Goal: Information Seeking & Learning: Find specific fact

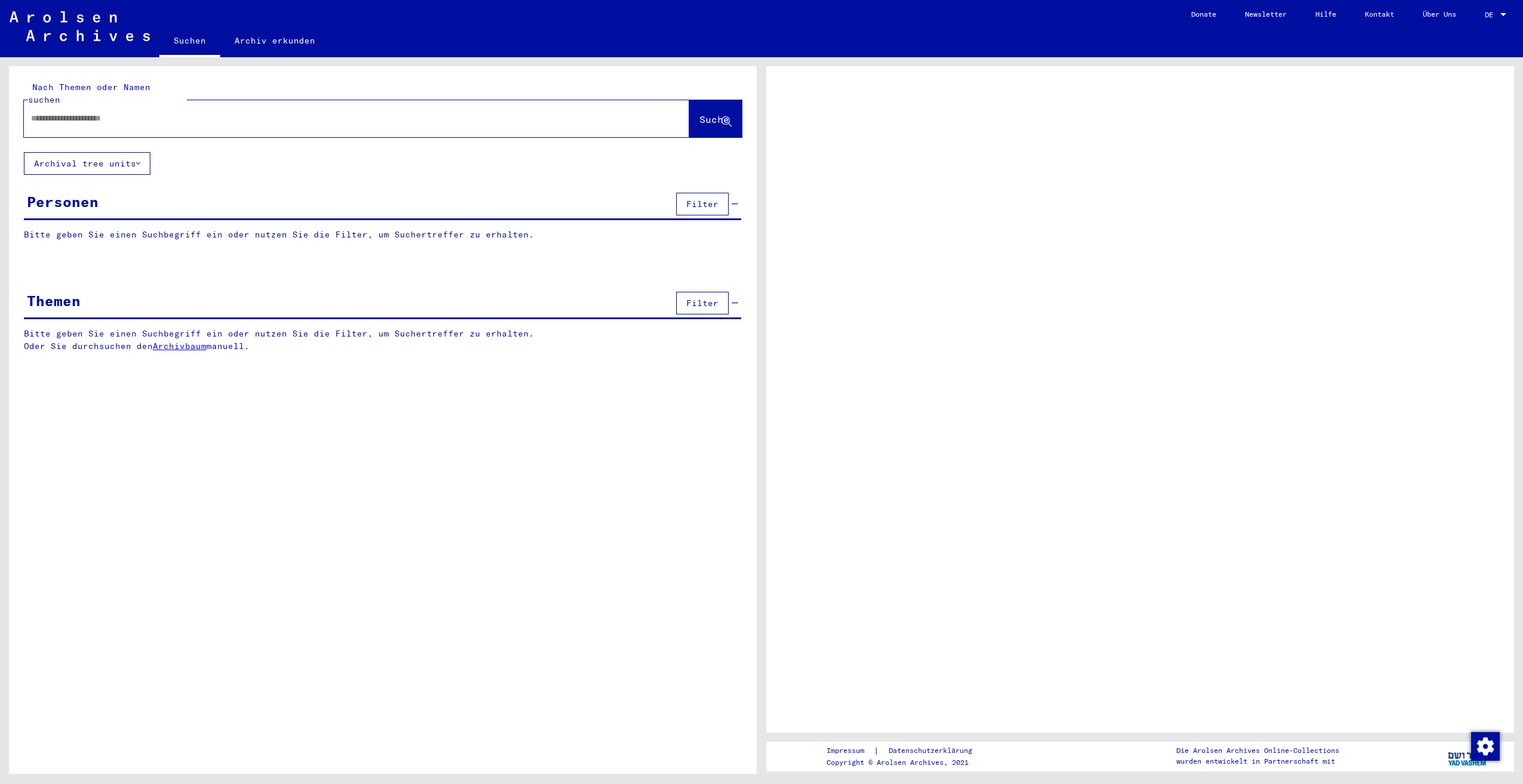
click at [74, 112] on input "text" at bounding box center [346, 118] width 629 height 13
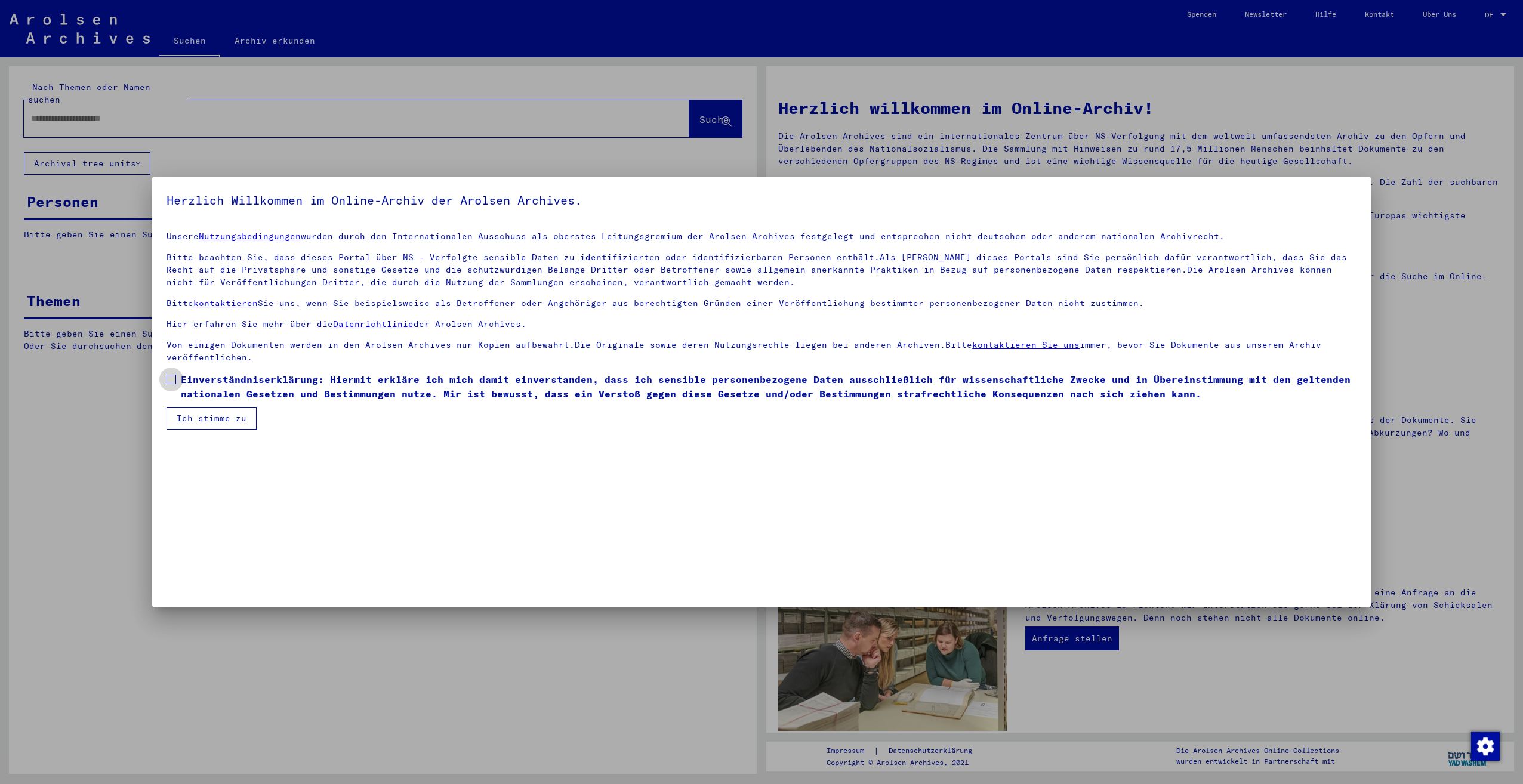
click at [249, 390] on span "Einverständniserklärung: Hiermit erkläre ich mich damit einverstanden, dass ich…" at bounding box center [768, 386] width 1175 height 28
click at [211, 420] on button "Ich stimme zu" at bounding box center [211, 418] width 90 height 23
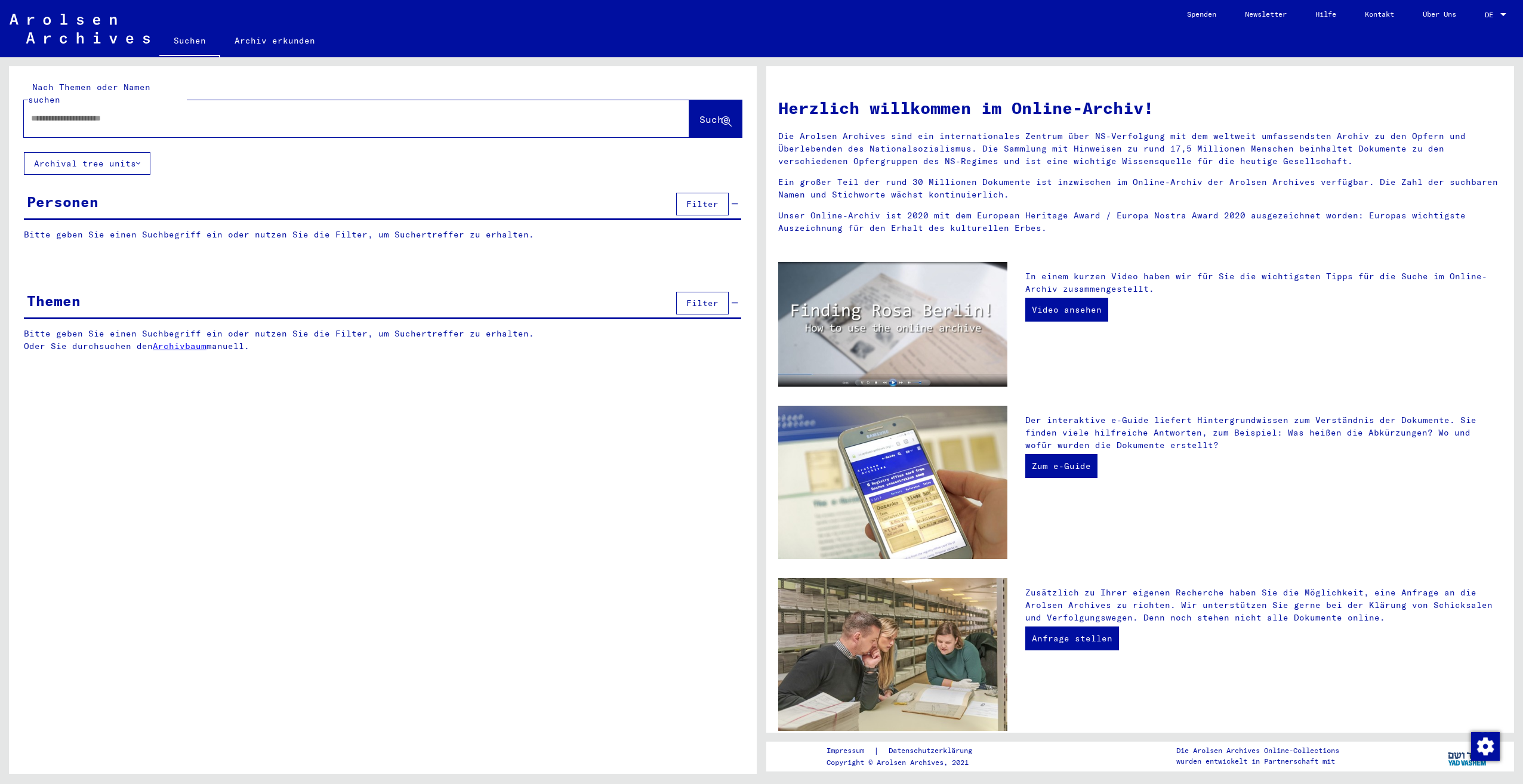
click at [156, 112] on input "text" at bounding box center [342, 118] width 622 height 13
type input "****"
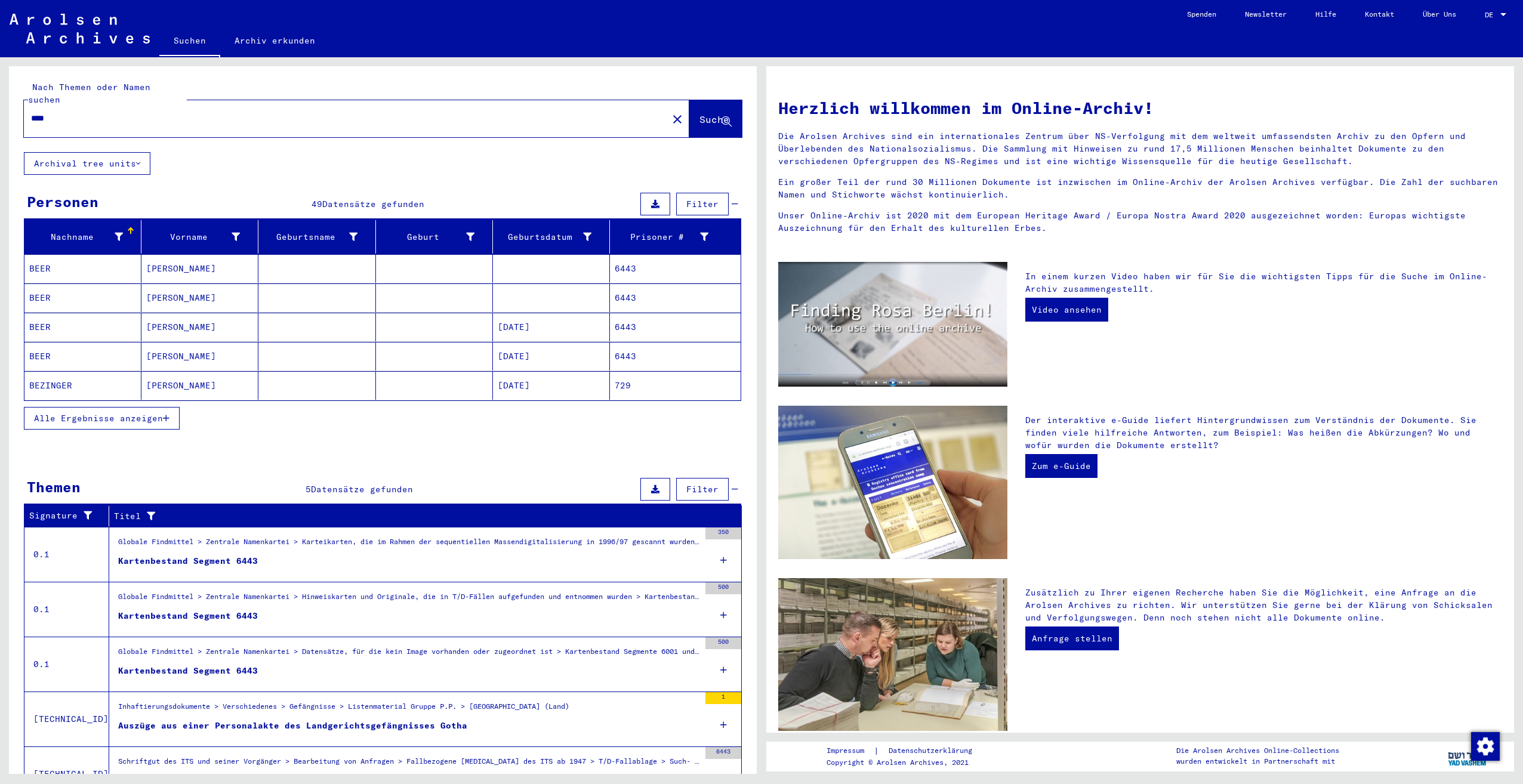
click at [151, 413] on span "Alle Ergebnisse anzeigen" at bounding box center [98, 418] width 128 height 11
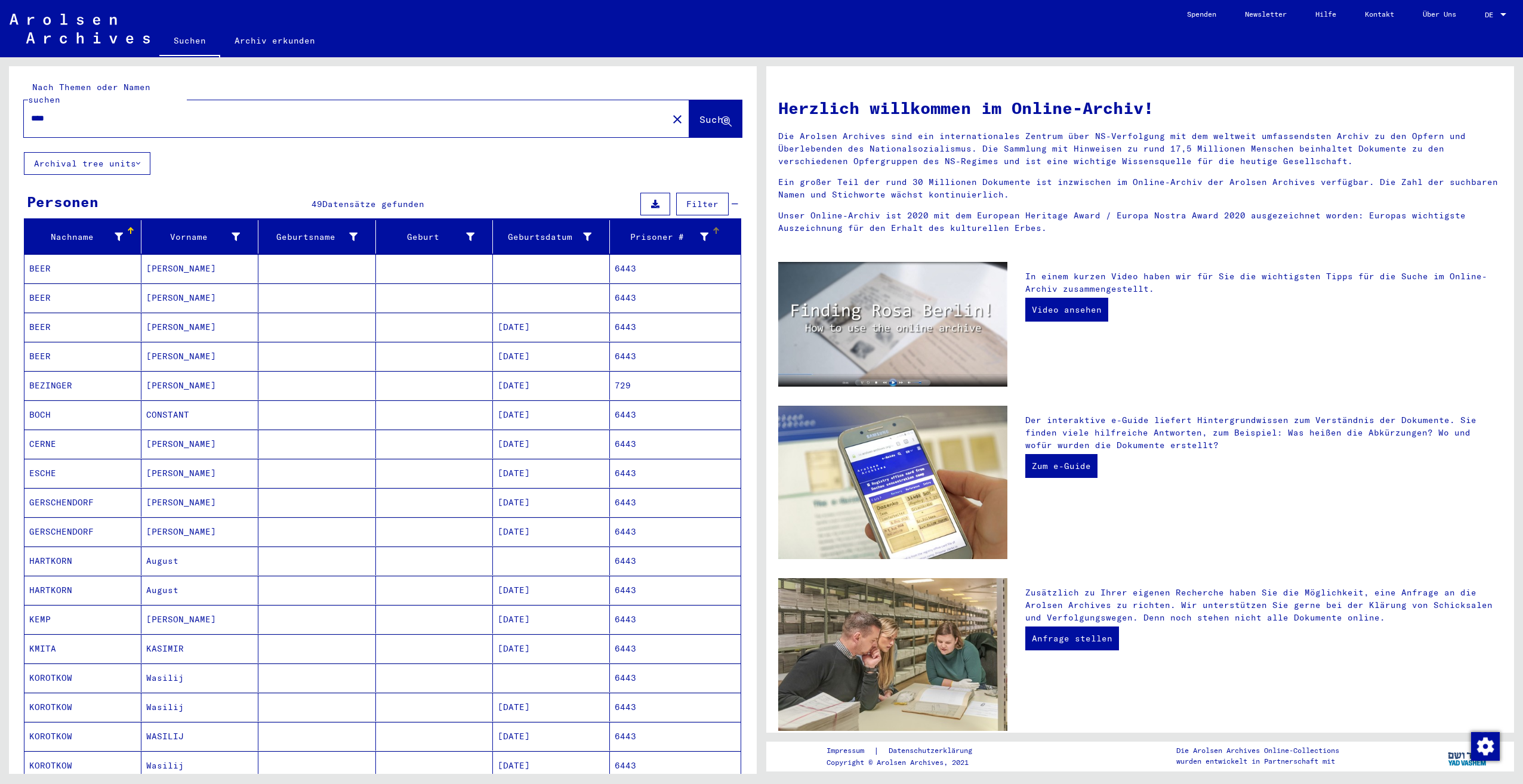
click at [672, 231] on div "Prisoner #" at bounding box center [661, 237] width 94 height 13
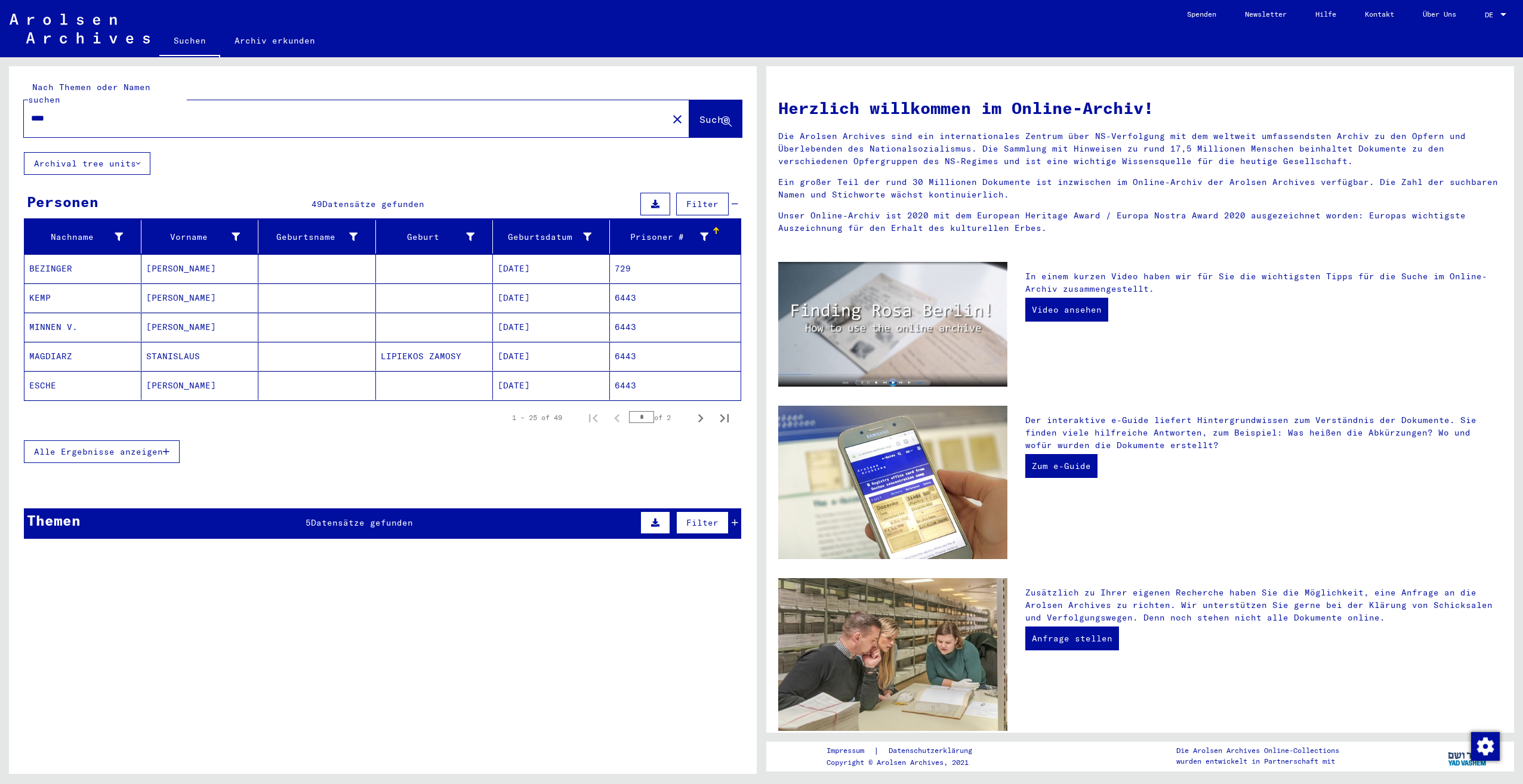
click at [81, 440] on button "Alle Ergebnisse anzeigen" at bounding box center [102, 451] width 156 height 23
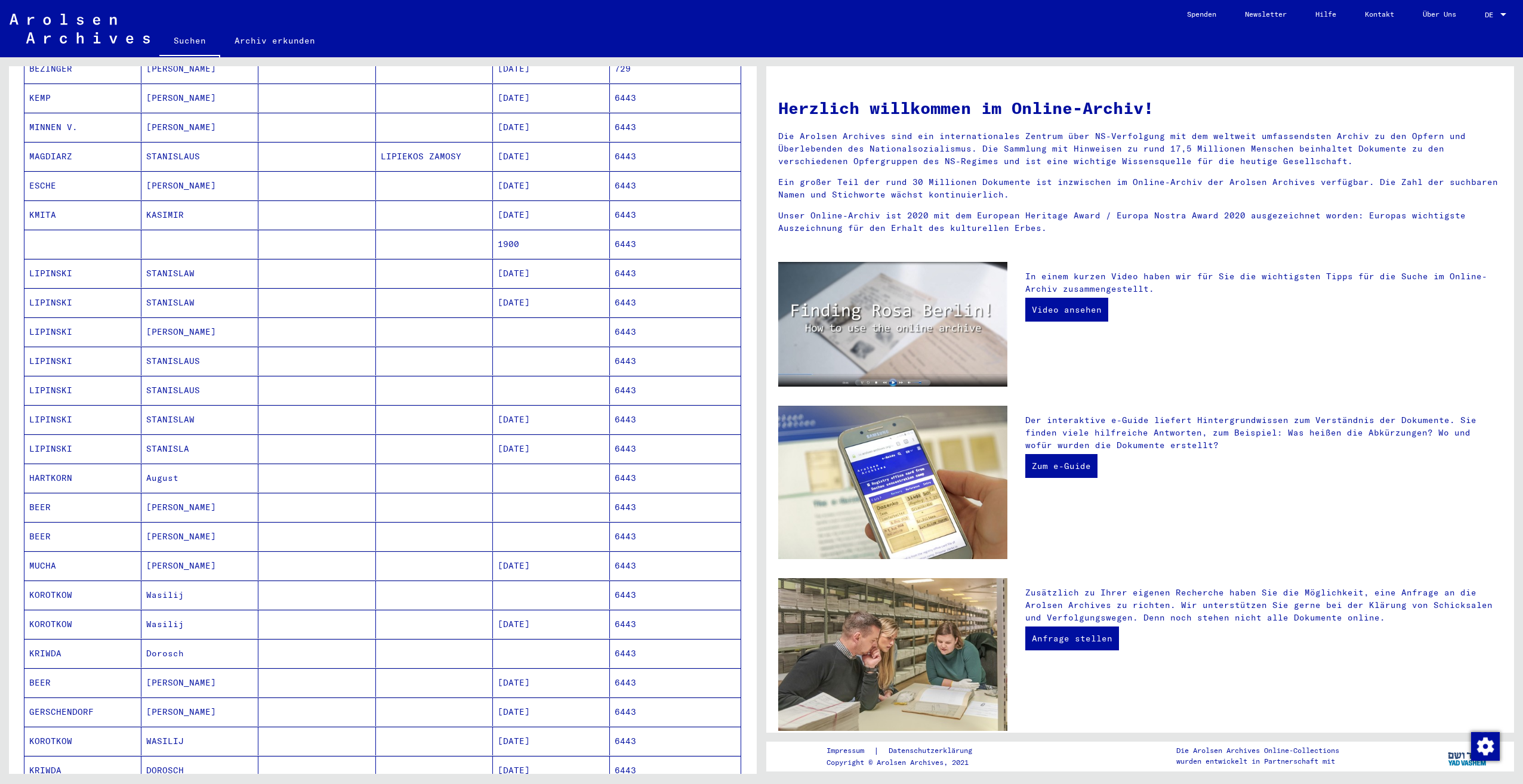
scroll to position [179, 0]
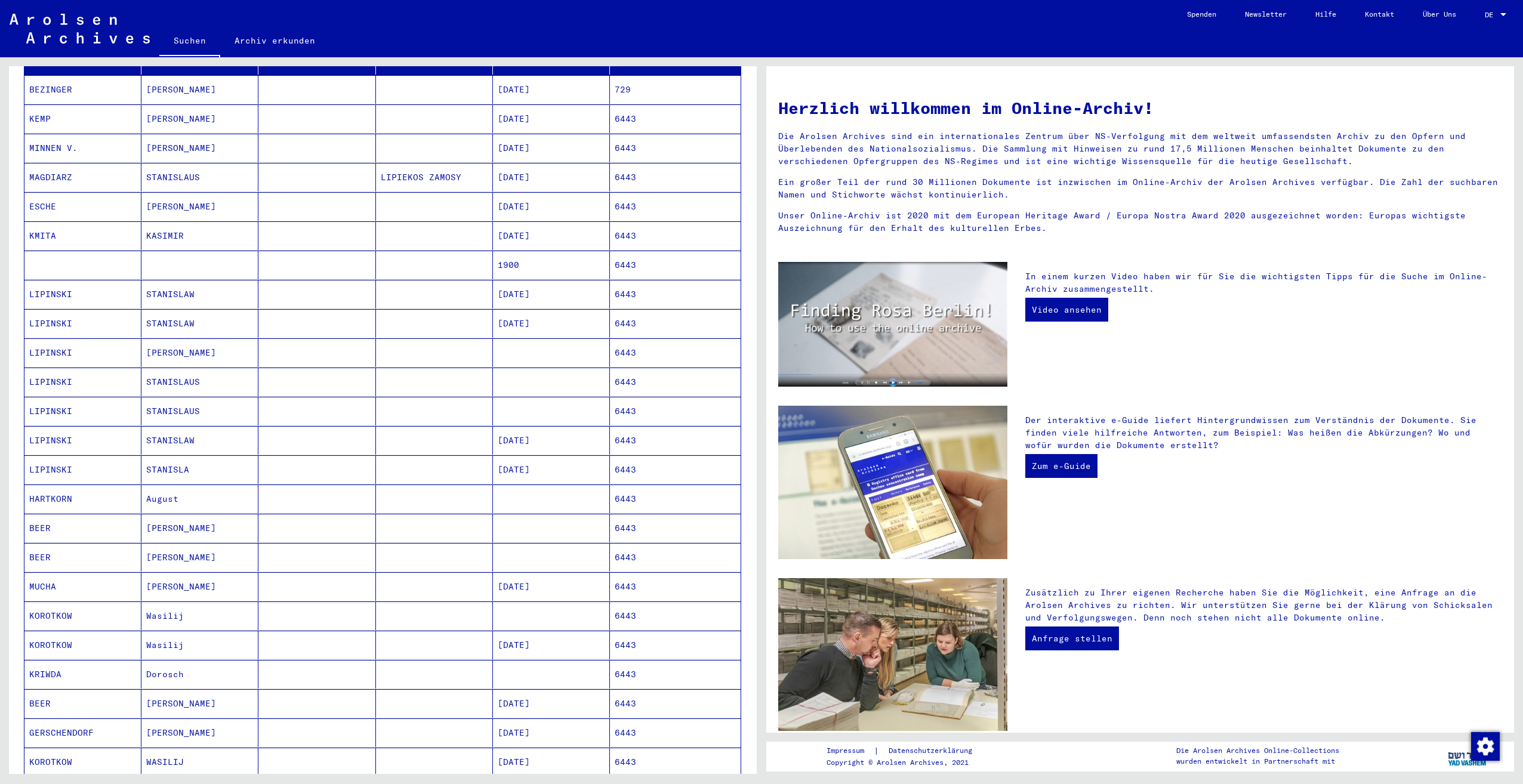
click at [164, 250] on mat-cell at bounding box center [199, 264] width 117 height 28
